Goal: Complete application form: Complete application form

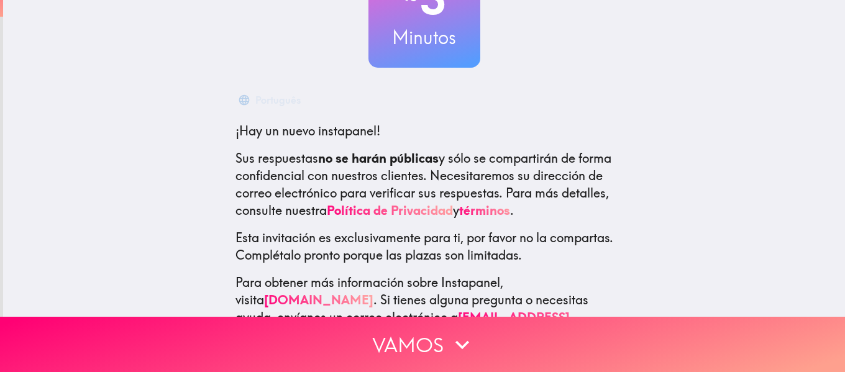
scroll to position [124, 0]
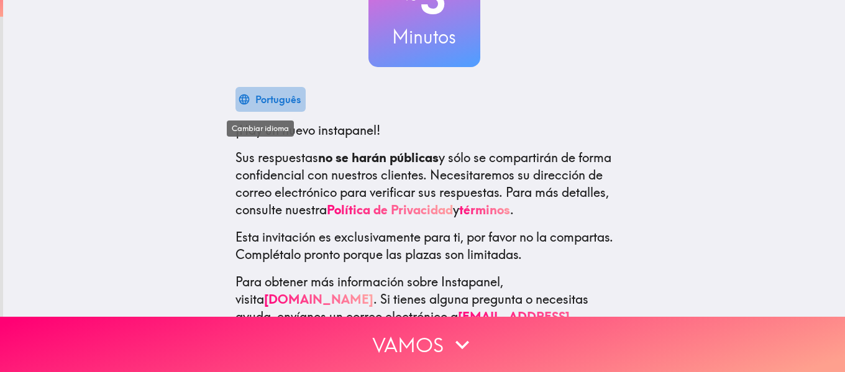
click at [276, 93] on div "Português" at bounding box center [277, 99] width 45 height 17
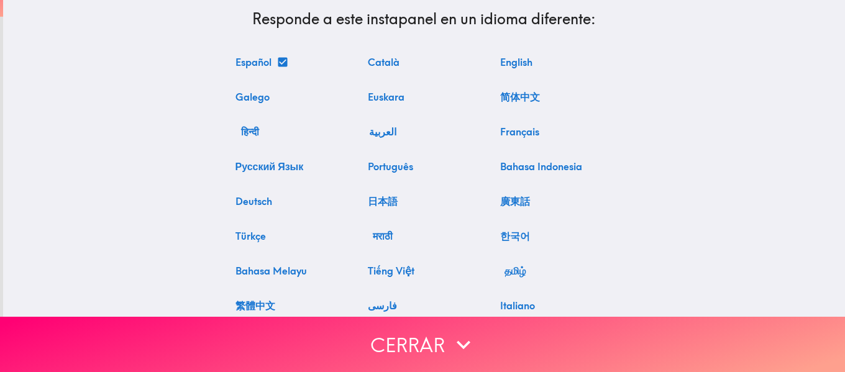
scroll to position [0, 0]
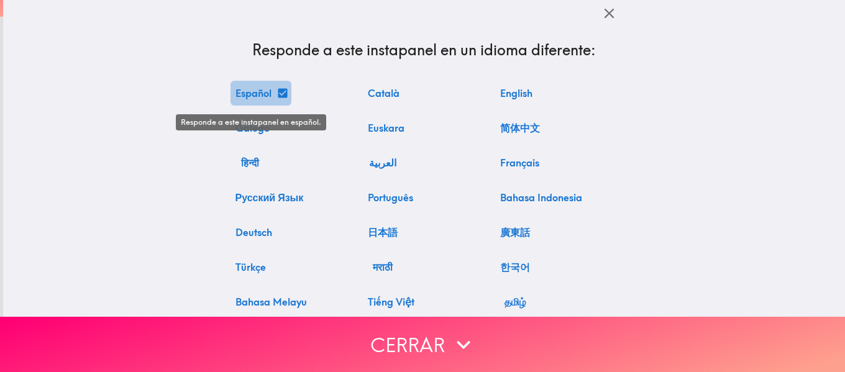
click at [263, 94] on button "Español" at bounding box center [260, 93] width 61 height 25
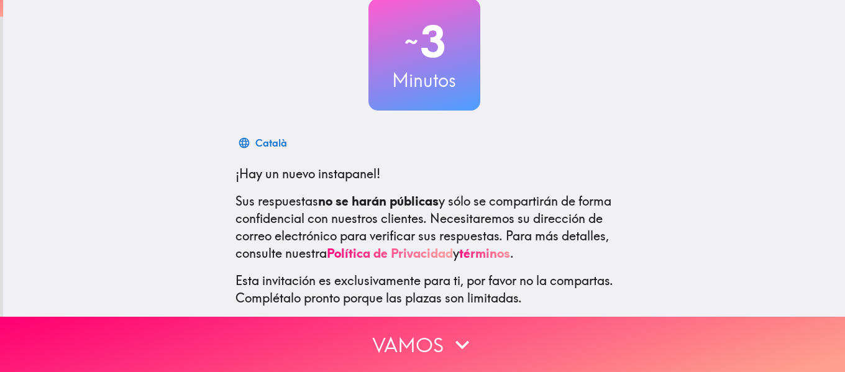
scroll to position [162, 0]
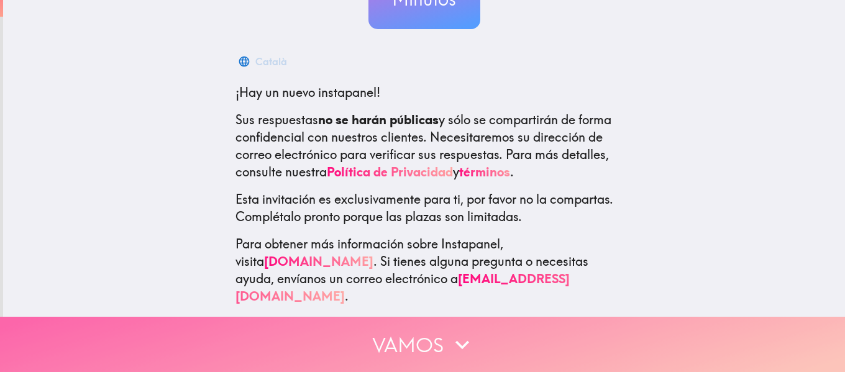
click at [434, 332] on button "Vamos" at bounding box center [422, 344] width 845 height 55
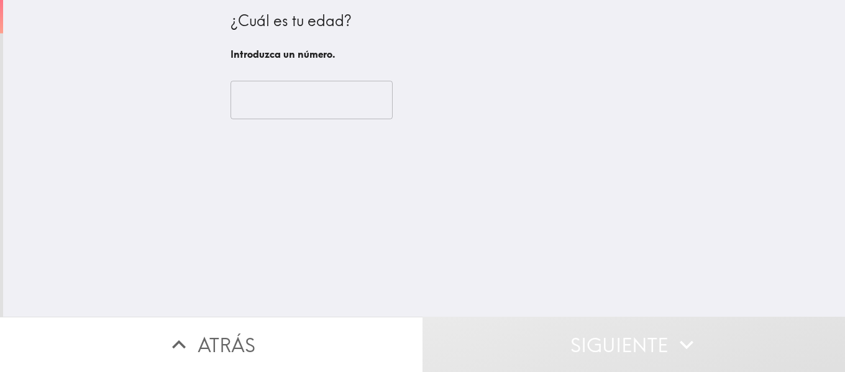
scroll to position [0, 0]
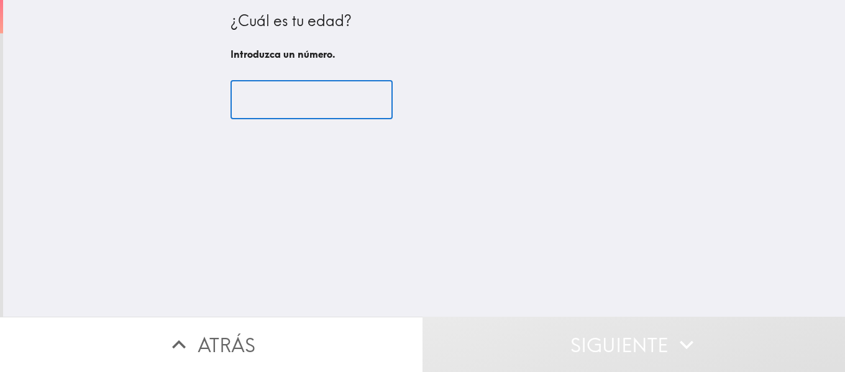
click at [319, 113] on input "number" at bounding box center [311, 100] width 162 height 39
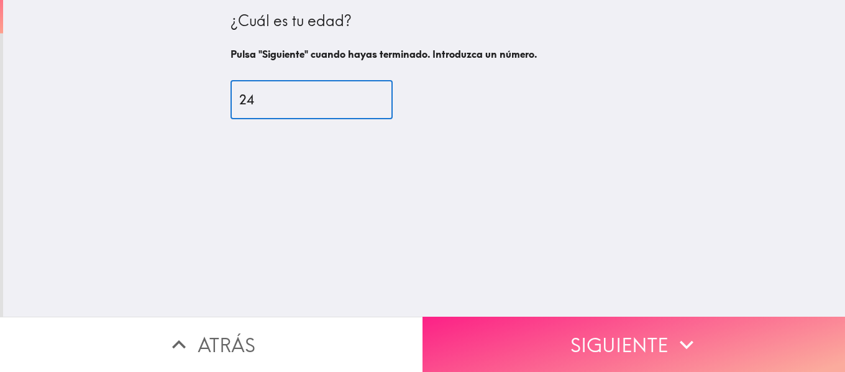
type input "24"
click at [492, 317] on button "Siguiente" at bounding box center [633, 344] width 422 height 55
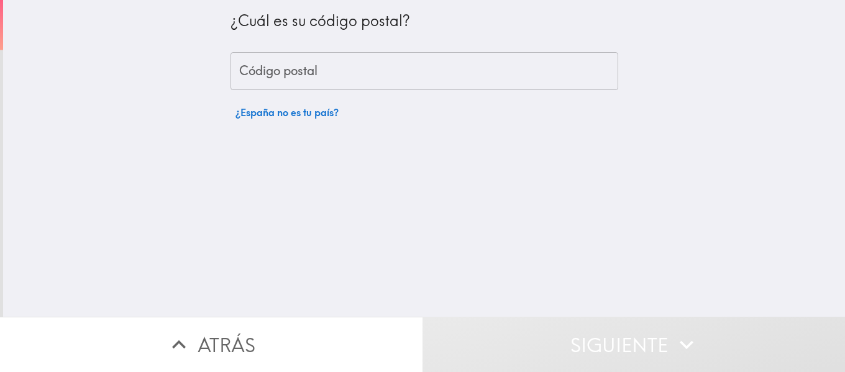
click at [302, 69] on input "Código postal" at bounding box center [423, 71] width 387 height 39
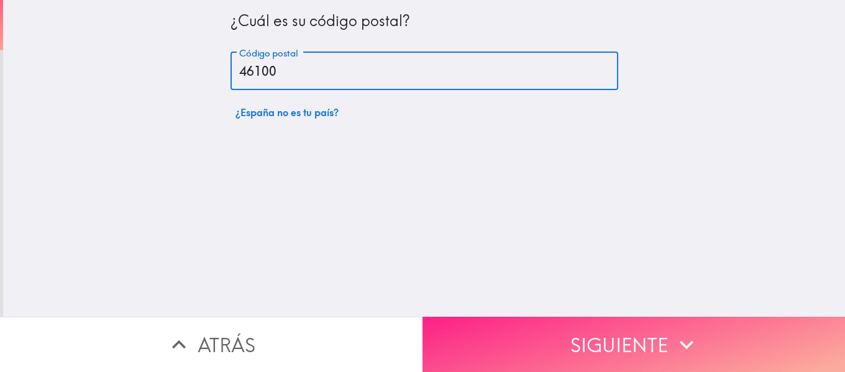
type input "46100"
click at [489, 325] on button "Siguiente" at bounding box center [633, 344] width 422 height 55
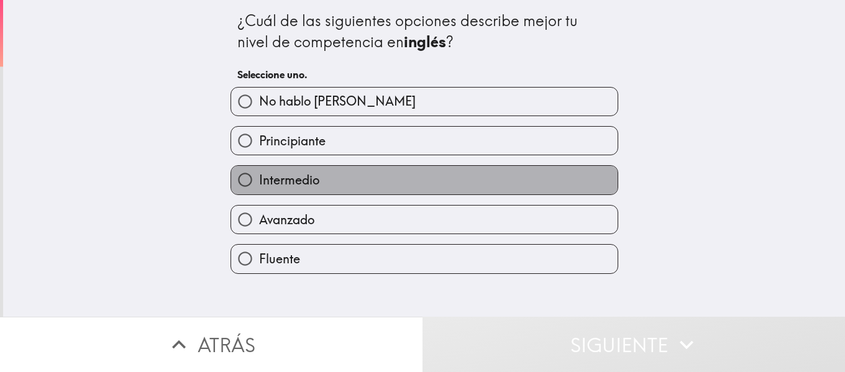
click at [342, 189] on label "Intermedio" at bounding box center [424, 180] width 386 height 28
click at [259, 189] on input "Intermedio" at bounding box center [245, 180] width 28 height 28
radio input "true"
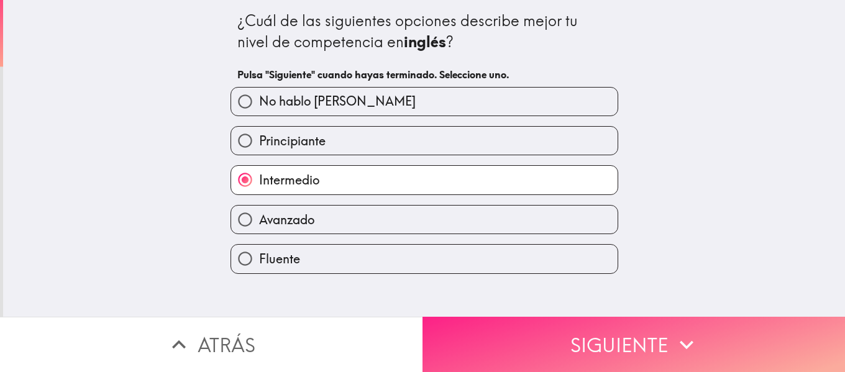
click at [483, 339] on button "Siguiente" at bounding box center [633, 344] width 422 height 55
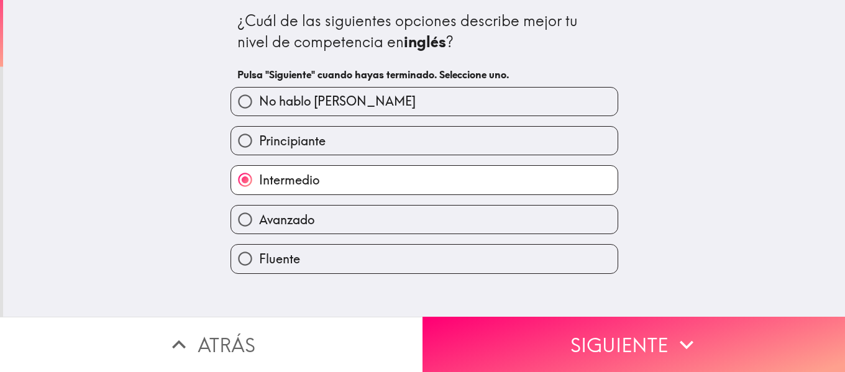
click at [323, 228] on label "Avanzado" at bounding box center [424, 220] width 386 height 28
click at [259, 228] on input "Avanzado" at bounding box center [245, 220] width 28 height 28
radio input "true"
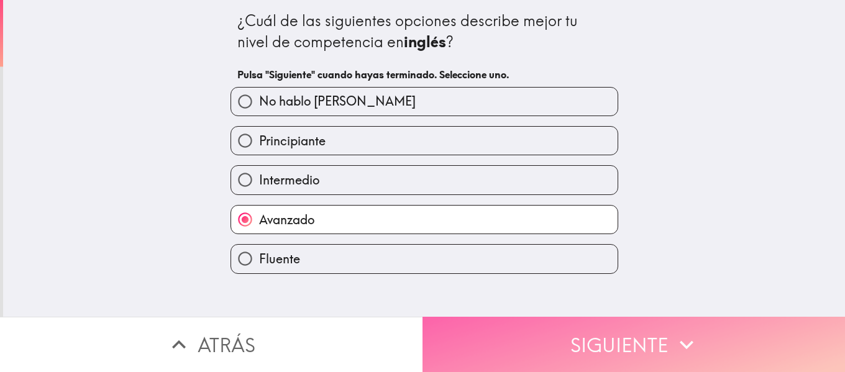
click at [473, 335] on button "Siguiente" at bounding box center [633, 344] width 422 height 55
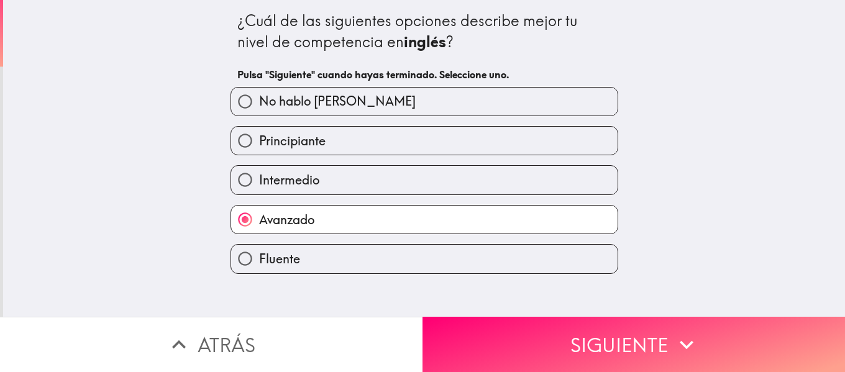
click at [335, 107] on span "No hablo [PERSON_NAME]" at bounding box center [337, 101] width 156 height 17
click at [259, 107] on input "No hablo [PERSON_NAME]" at bounding box center [245, 102] width 28 height 28
radio input "true"
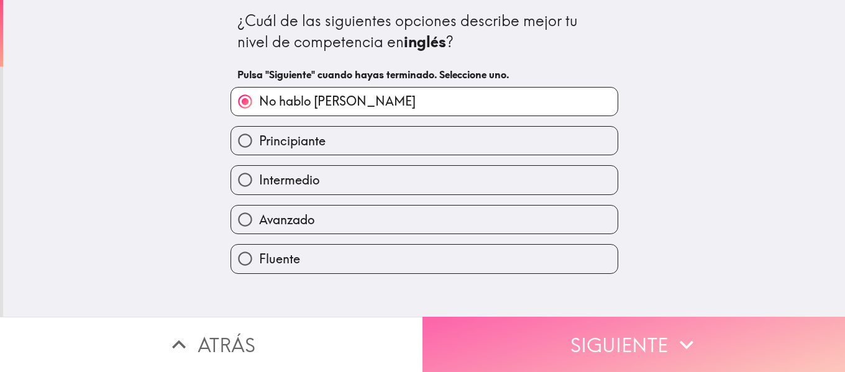
click at [510, 361] on button "Siguiente" at bounding box center [633, 344] width 422 height 55
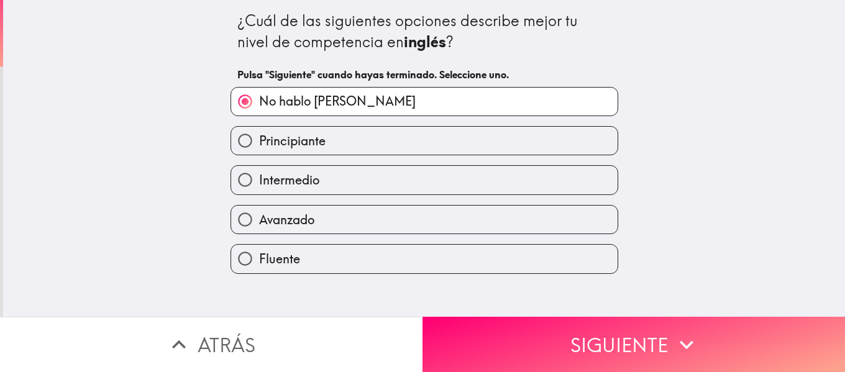
click at [325, 266] on label "Fluente" at bounding box center [424, 259] width 386 height 28
click at [259, 266] on input "Fluente" at bounding box center [245, 259] width 28 height 28
radio input "true"
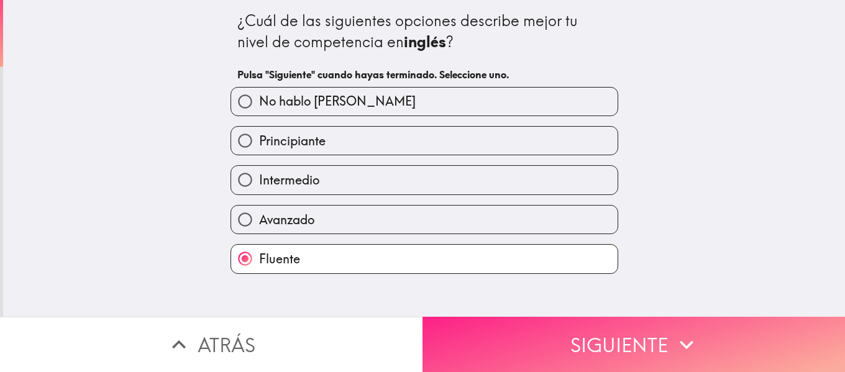
click at [484, 332] on button "Siguiente" at bounding box center [633, 344] width 422 height 55
